Goal: Navigation & Orientation: Understand site structure

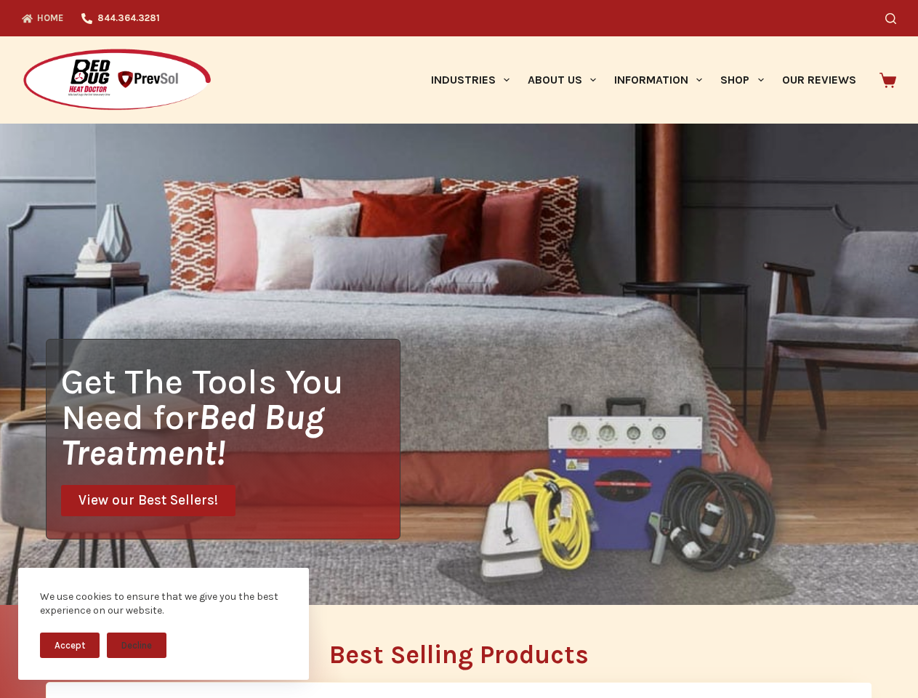
click at [459, 349] on div "Get The Tools You Need for Bed Bug Treatment! View our Best Sellers!" at bounding box center [459, 364] width 918 height 481
click at [70, 645] on button "Accept" at bounding box center [70, 645] width 60 height 25
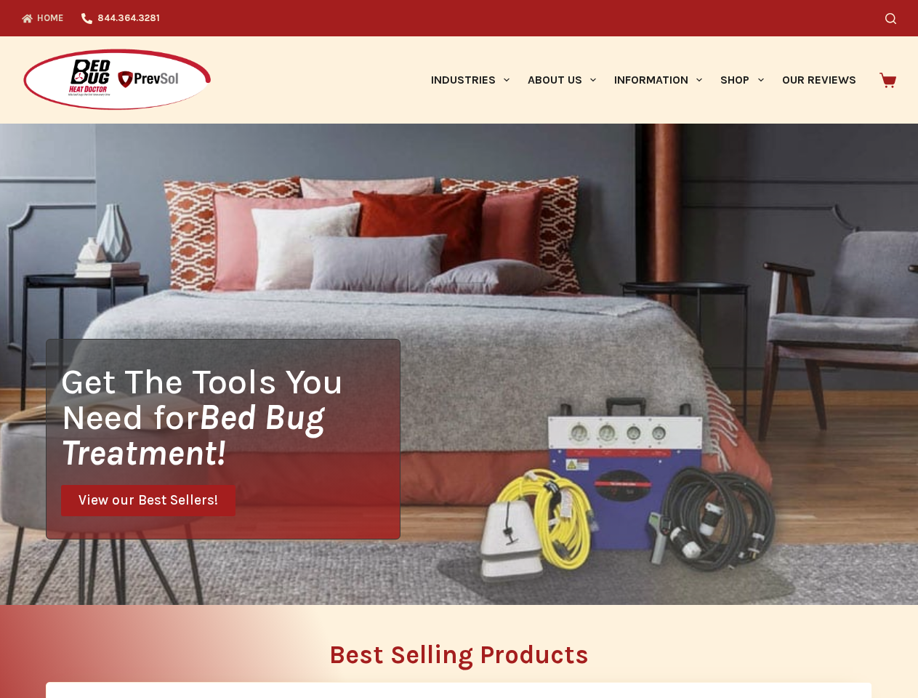
click at [137, 645] on button "Decline" at bounding box center [137, 655] width 60 height 25
click at [897, 18] on icon "Search" at bounding box center [891, 18] width 11 height 11
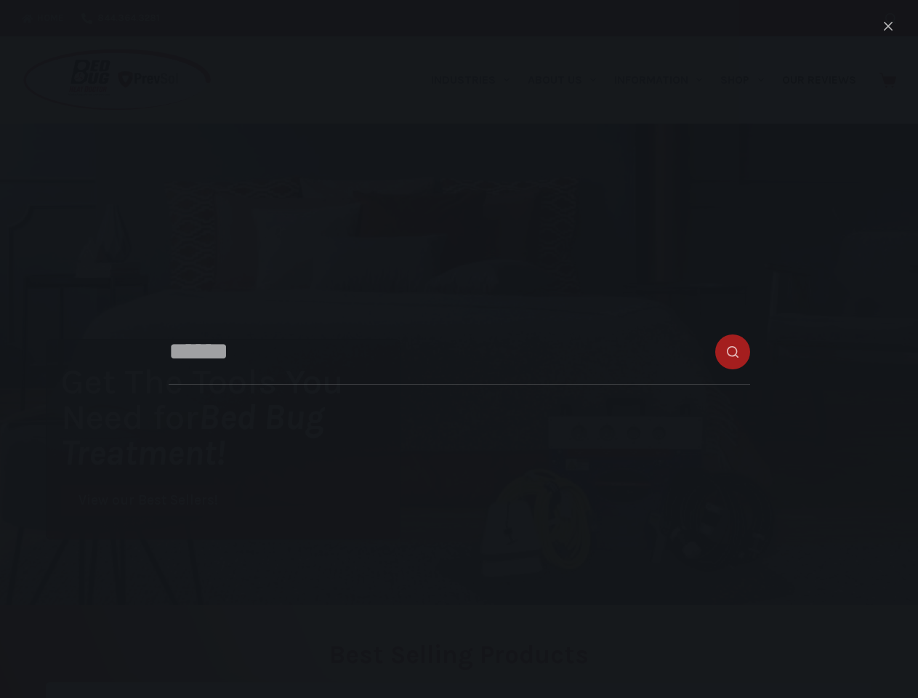
click at [476, 80] on link "Industries" at bounding box center [470, 79] width 97 height 87
click at [568, 80] on link "About Us" at bounding box center [561, 79] width 87 height 87
click at [665, 80] on link "Information" at bounding box center [659, 79] width 106 height 87
click at [748, 80] on link "Shop" at bounding box center [742, 79] width 61 height 87
